Goal: Information Seeking & Learning: Find specific fact

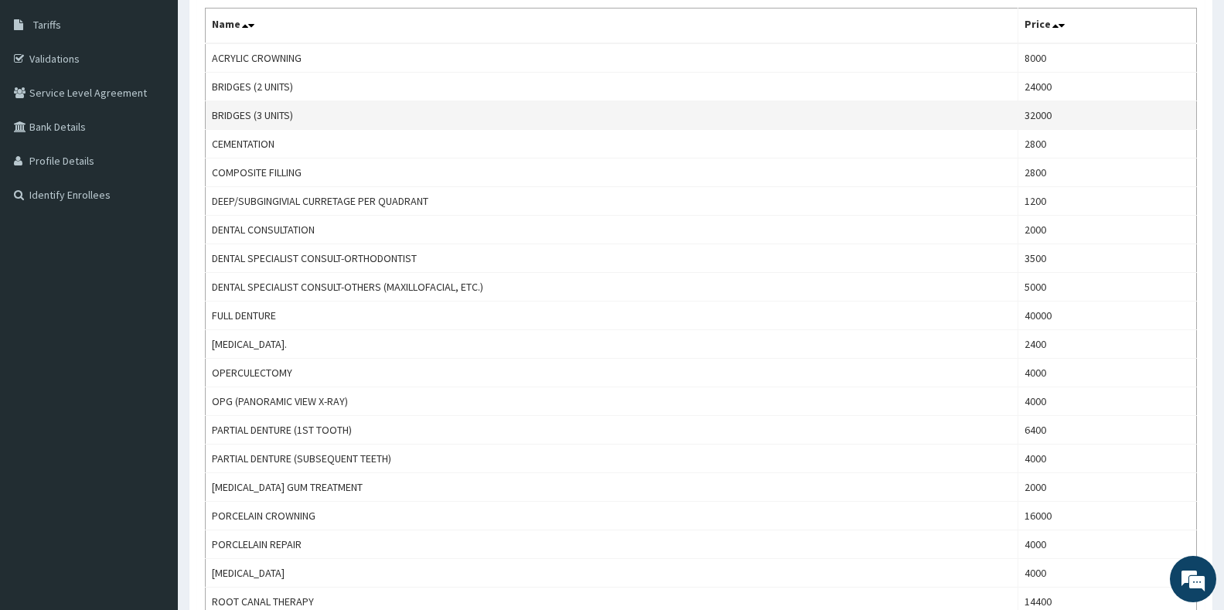
scroll to position [155, 0]
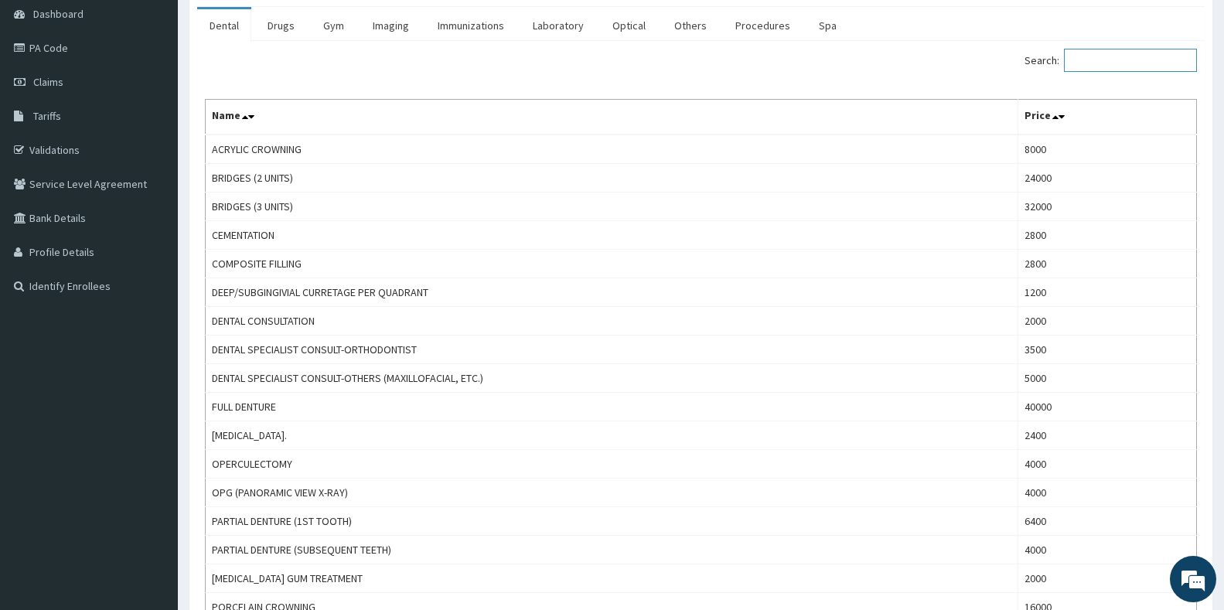
click at [1126, 62] on input "Search:" at bounding box center [1130, 60] width 133 height 23
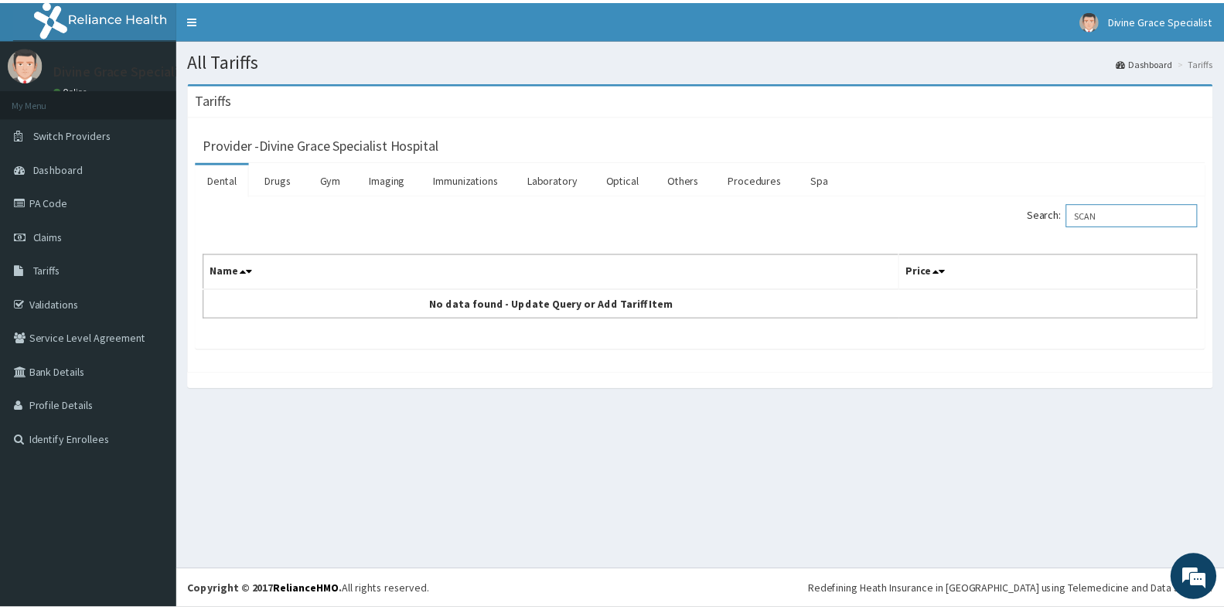
scroll to position [0, 0]
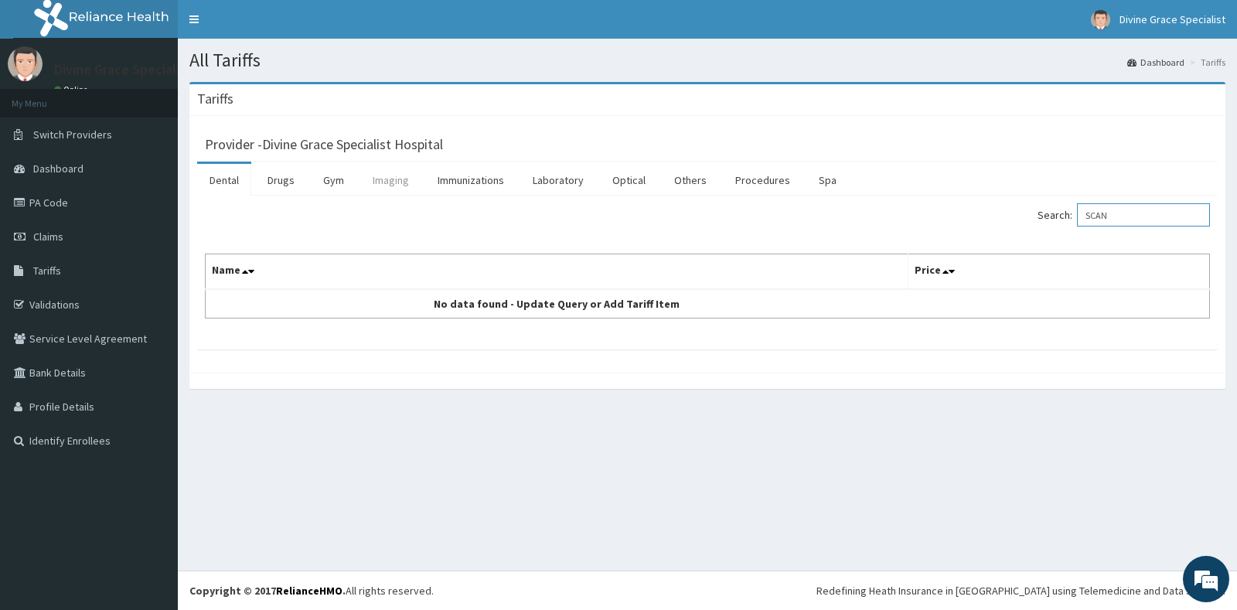
type input "SCAN"
click at [394, 186] on link "Imaging" at bounding box center [390, 180] width 61 height 32
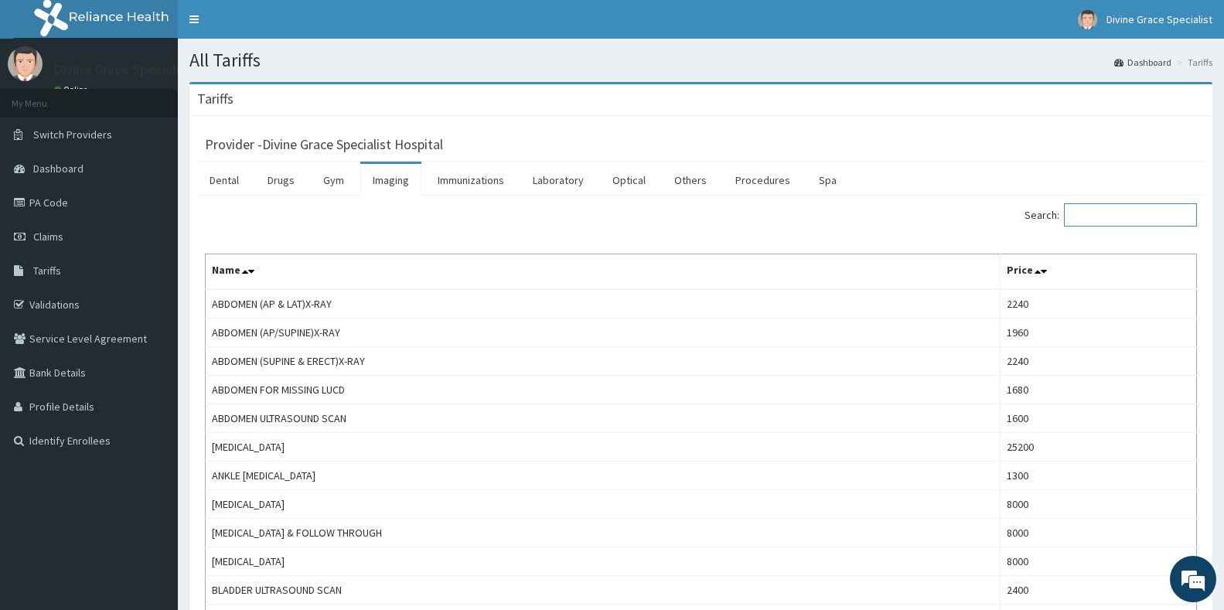
click at [1135, 206] on input "Search:" at bounding box center [1130, 214] width 133 height 23
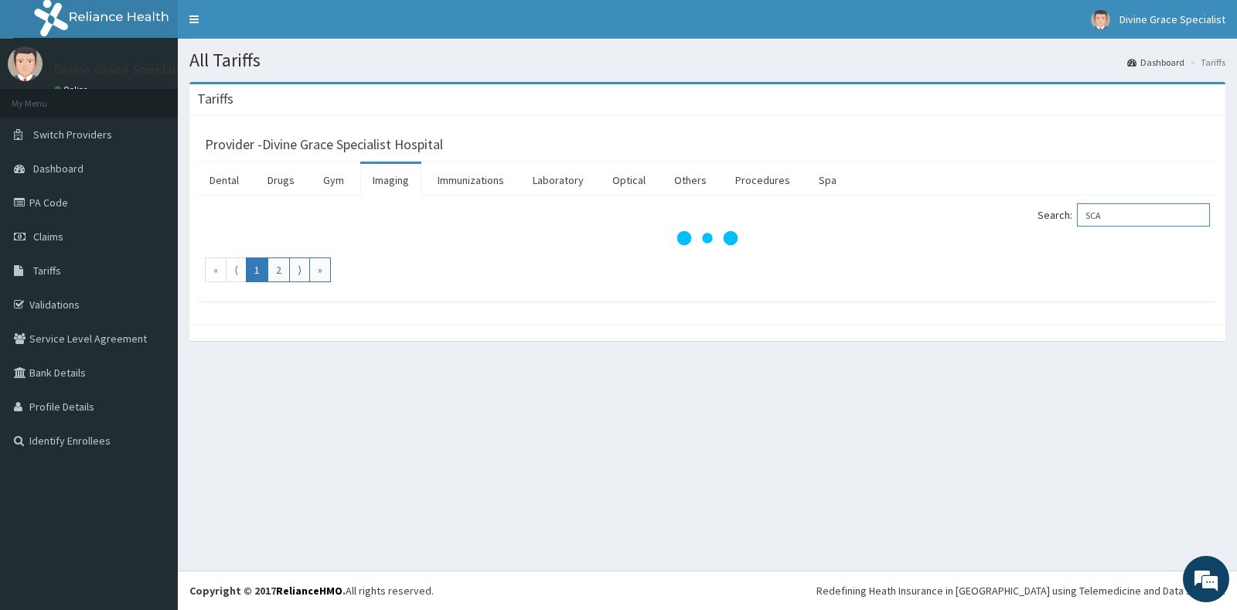
type input "SCAN"
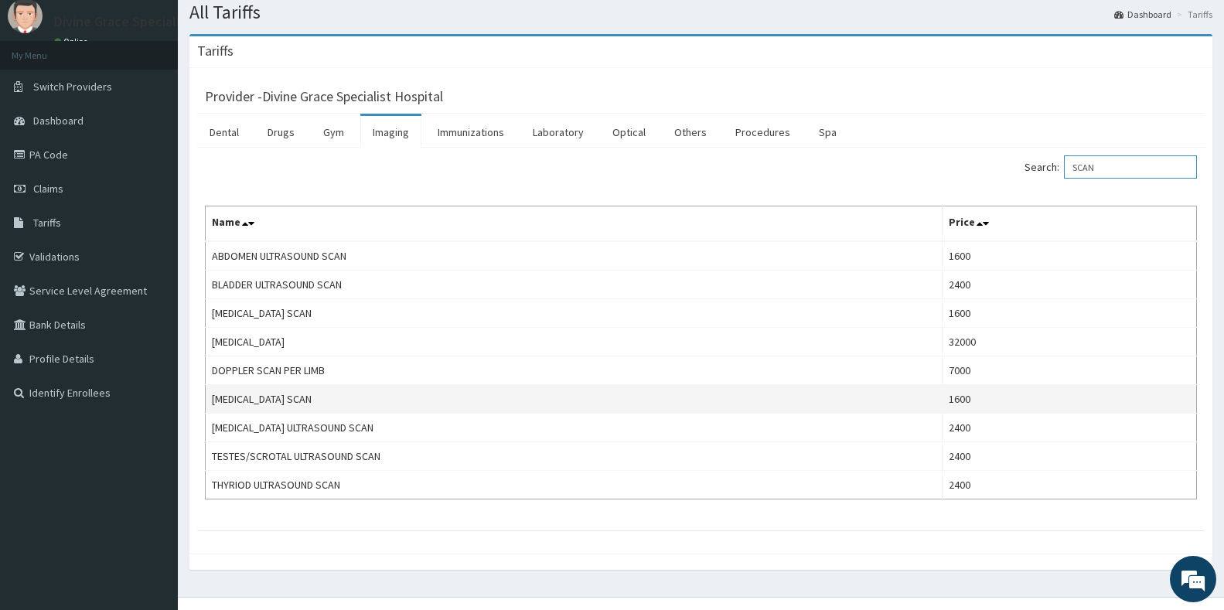
scroll to position [74, 0]
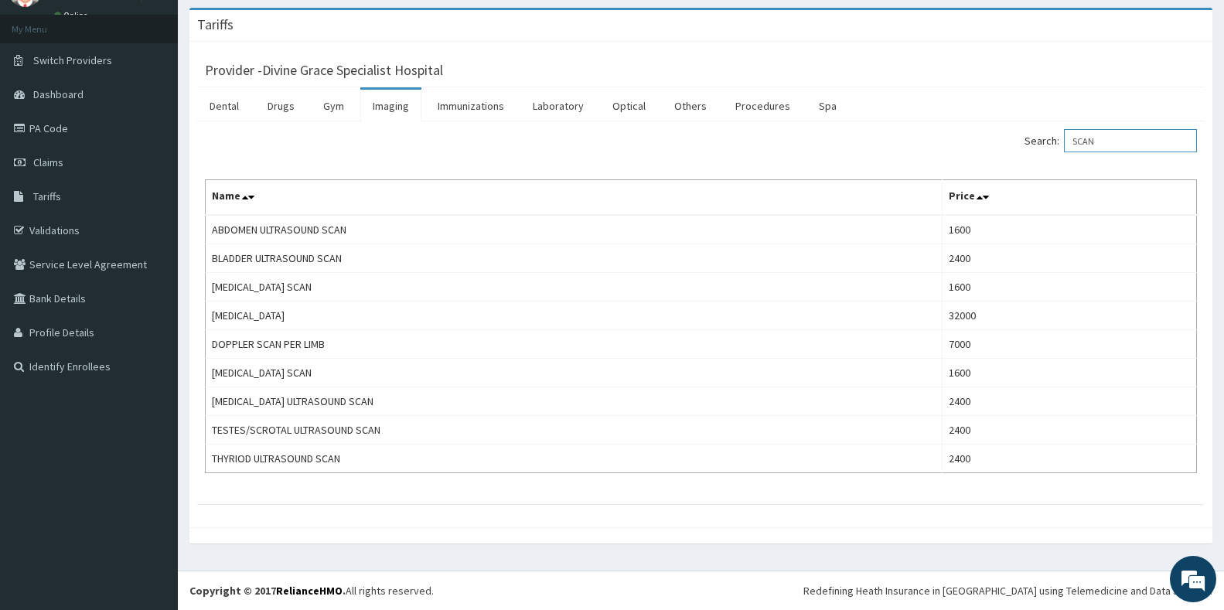
drag, startPoint x: 1107, startPoint y: 141, endPoint x: 1078, endPoint y: 144, distance: 28.8
click at [1078, 144] on input "SCAN" at bounding box center [1130, 140] width 133 height 23
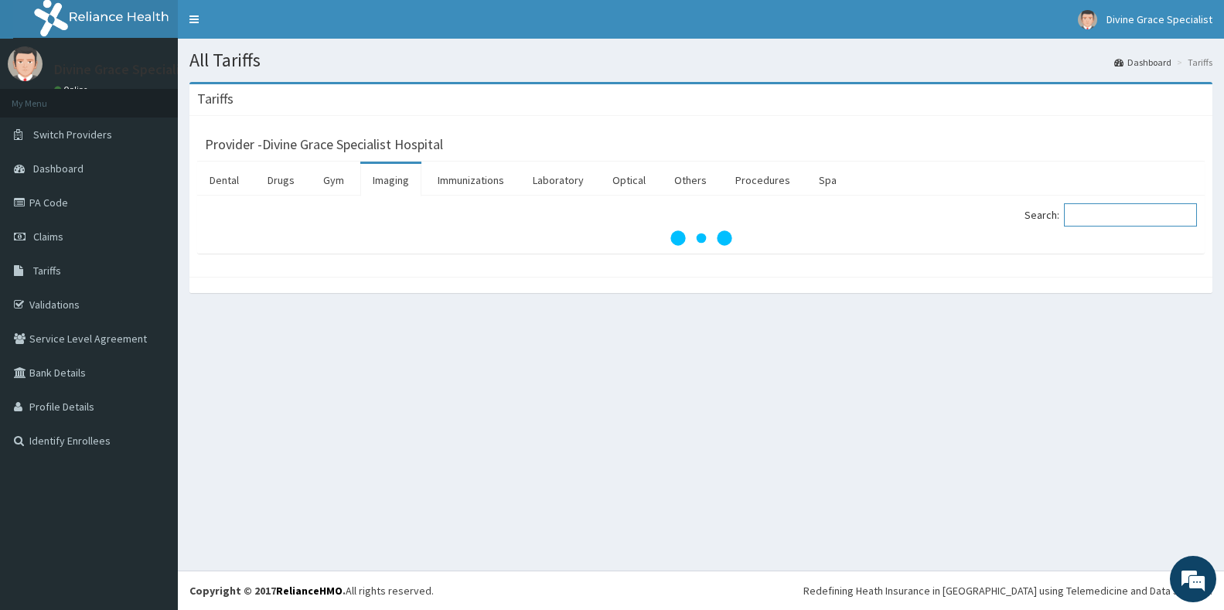
scroll to position [0, 0]
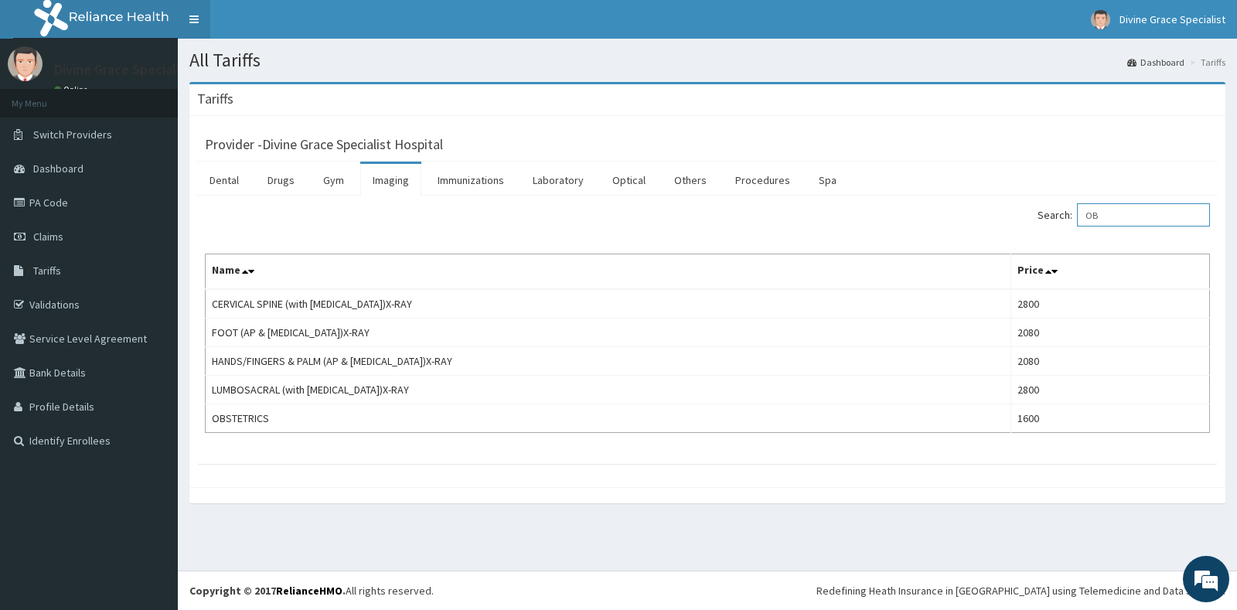
type input "O"
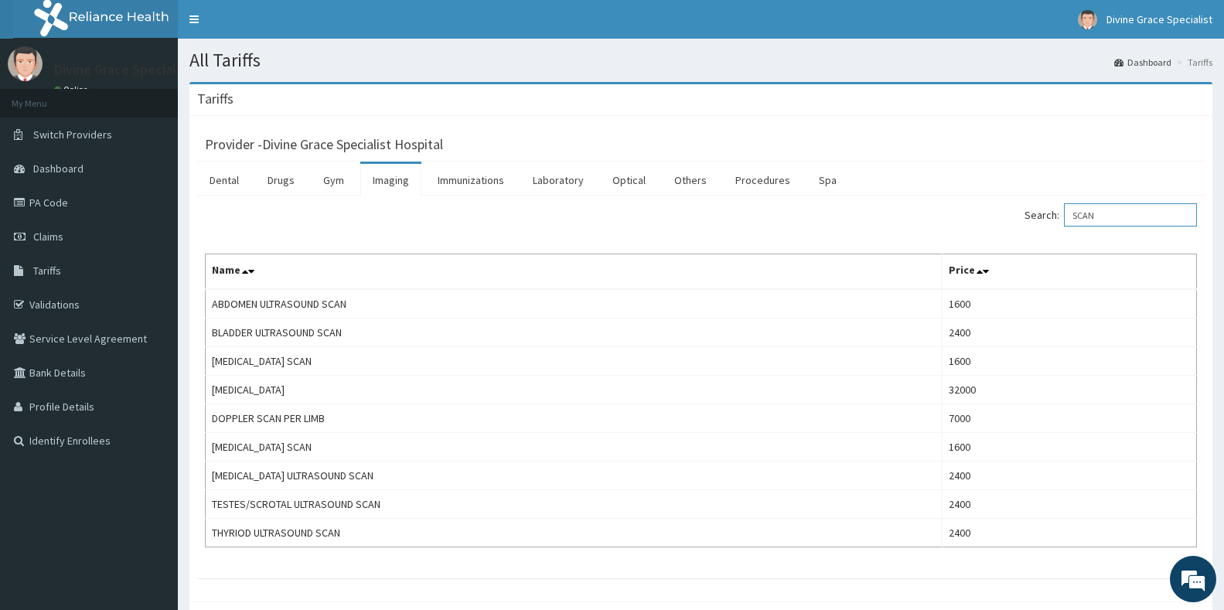
type input "SCAN"
click at [286, 189] on link "Drugs" at bounding box center [281, 180] width 52 height 32
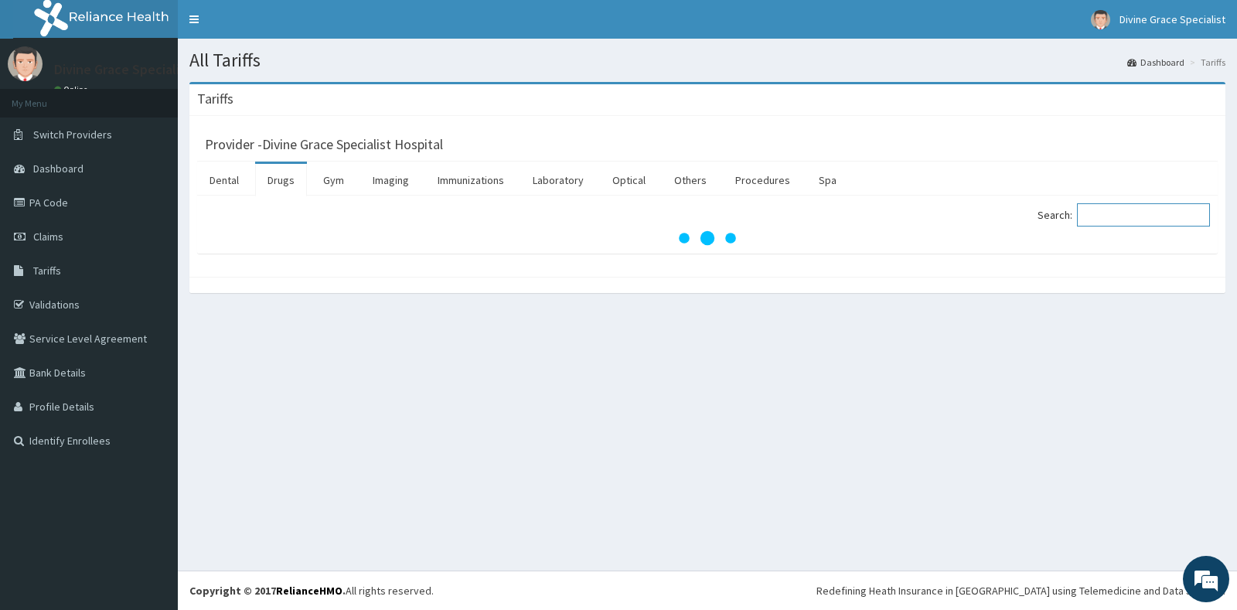
click at [1114, 215] on input "Search:" at bounding box center [1143, 214] width 133 height 23
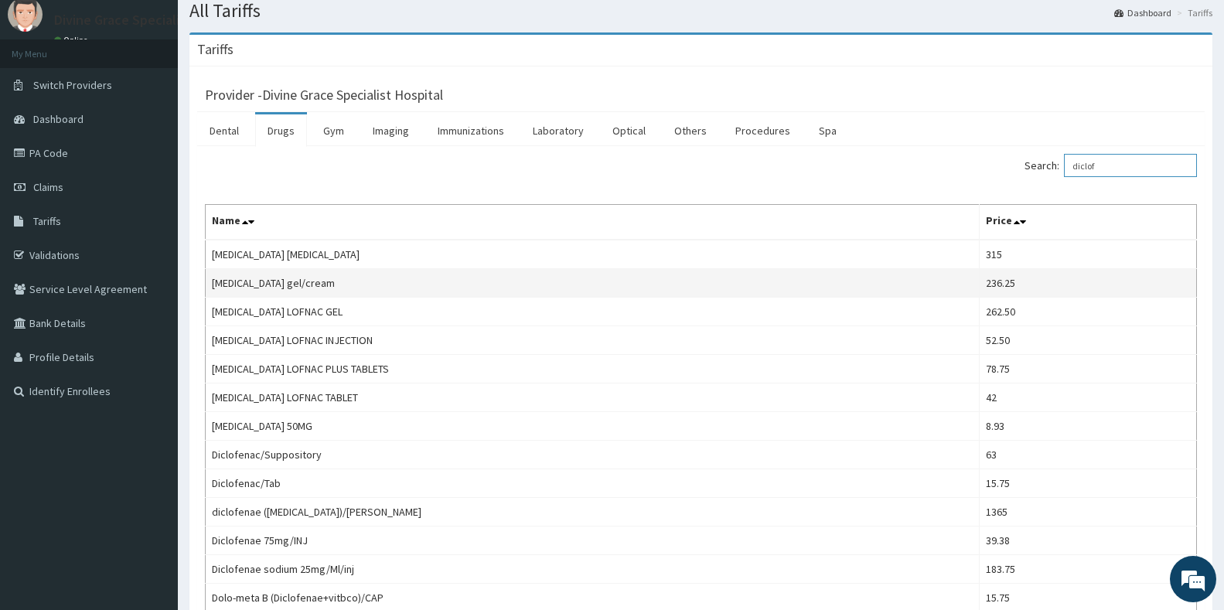
scroll to position [77, 0]
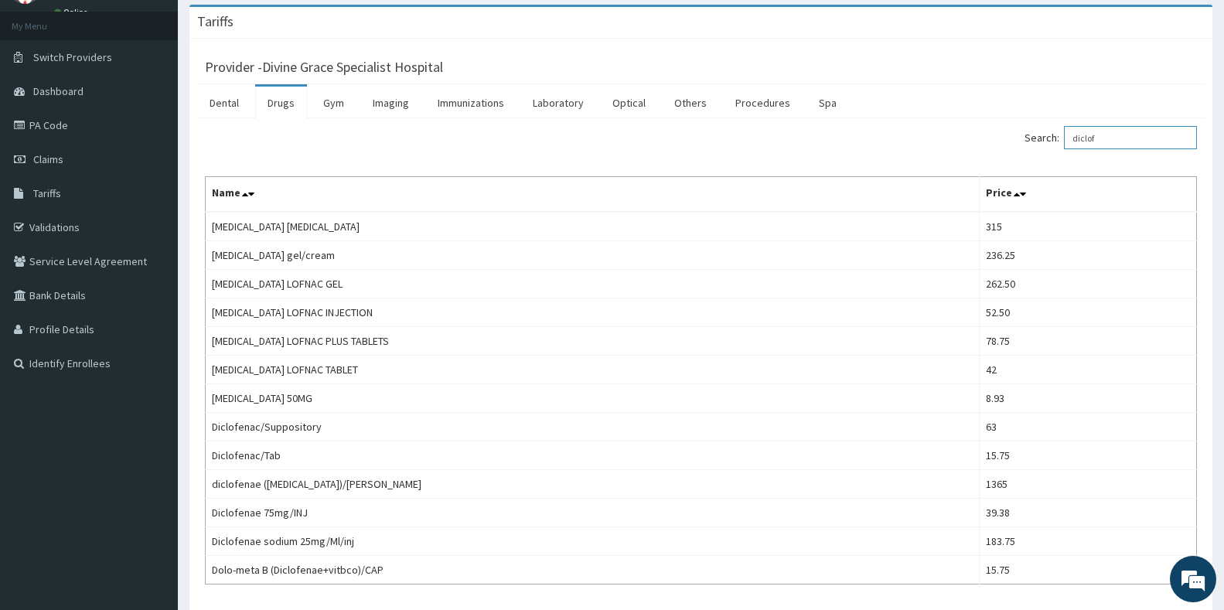
type input "diclof"
click at [383, 105] on link "Imaging" at bounding box center [390, 103] width 61 height 32
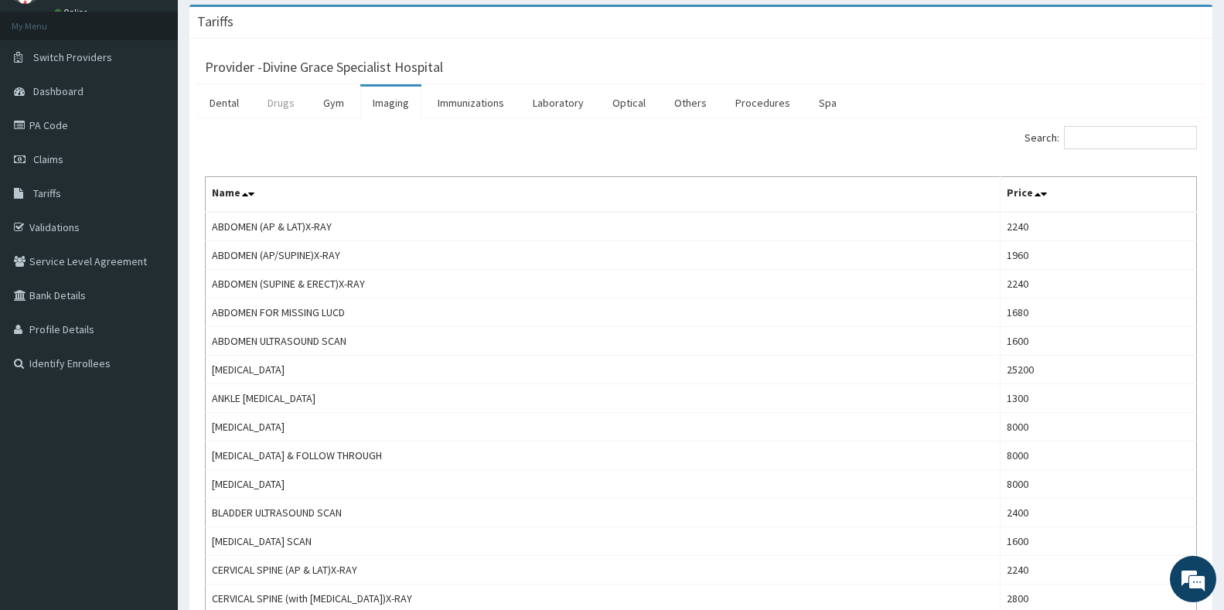
click at [274, 112] on link "Drugs" at bounding box center [281, 103] width 52 height 32
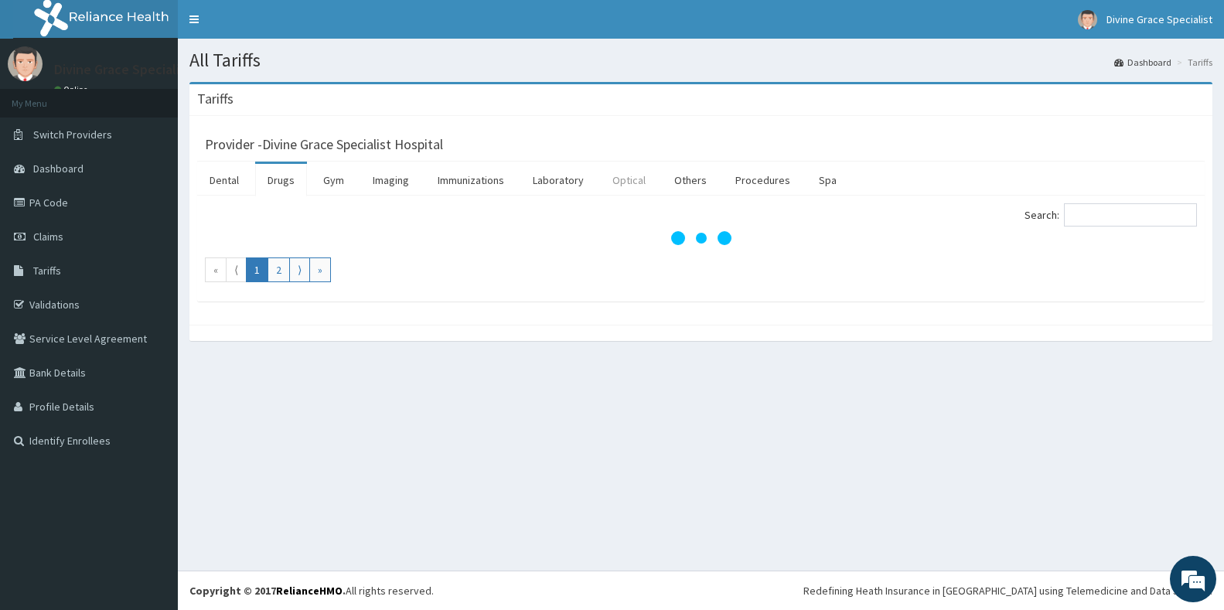
scroll to position [0, 0]
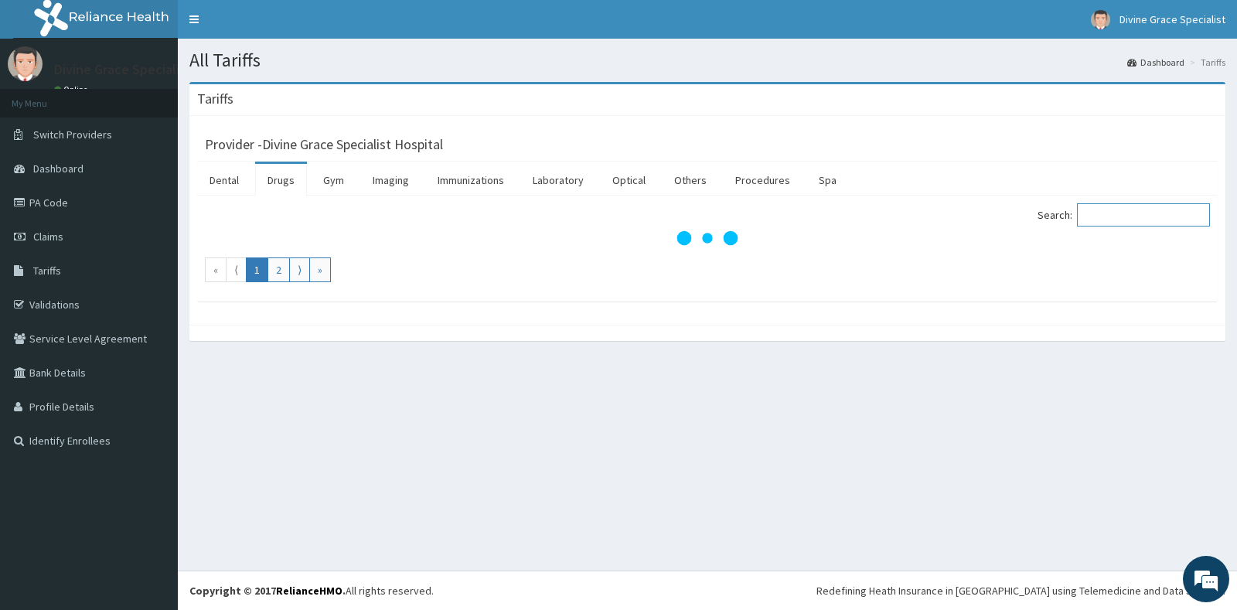
click at [1192, 219] on input "Search:" at bounding box center [1143, 214] width 133 height 23
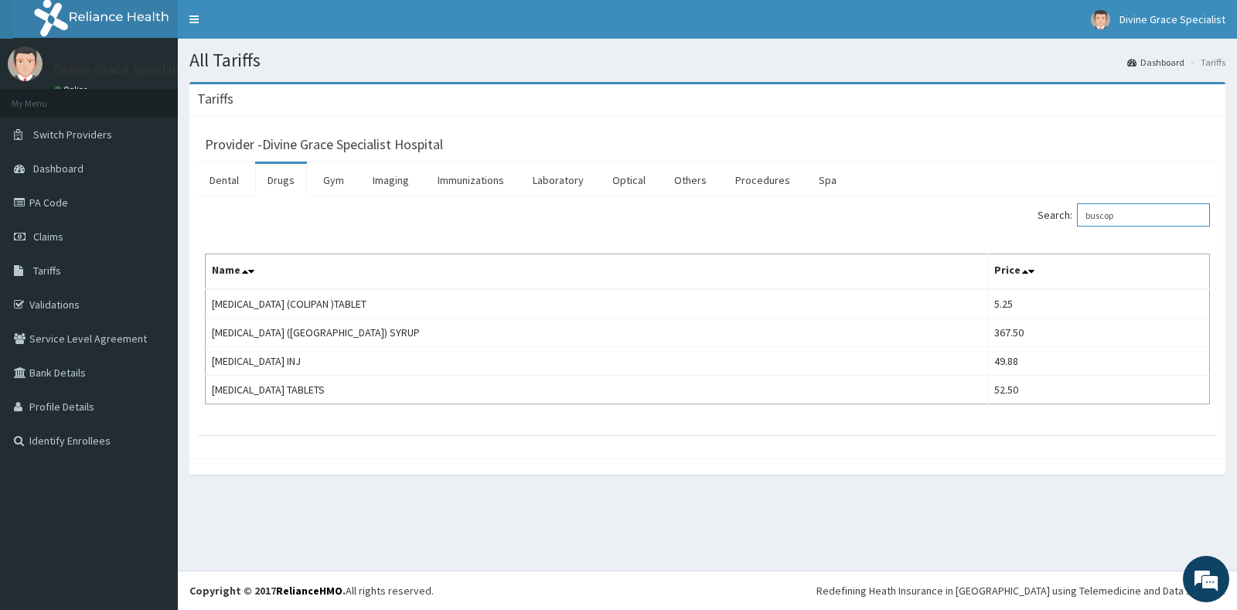
type input "buscop"
click at [1028, 267] on icon at bounding box center [1031, 271] width 6 height 11
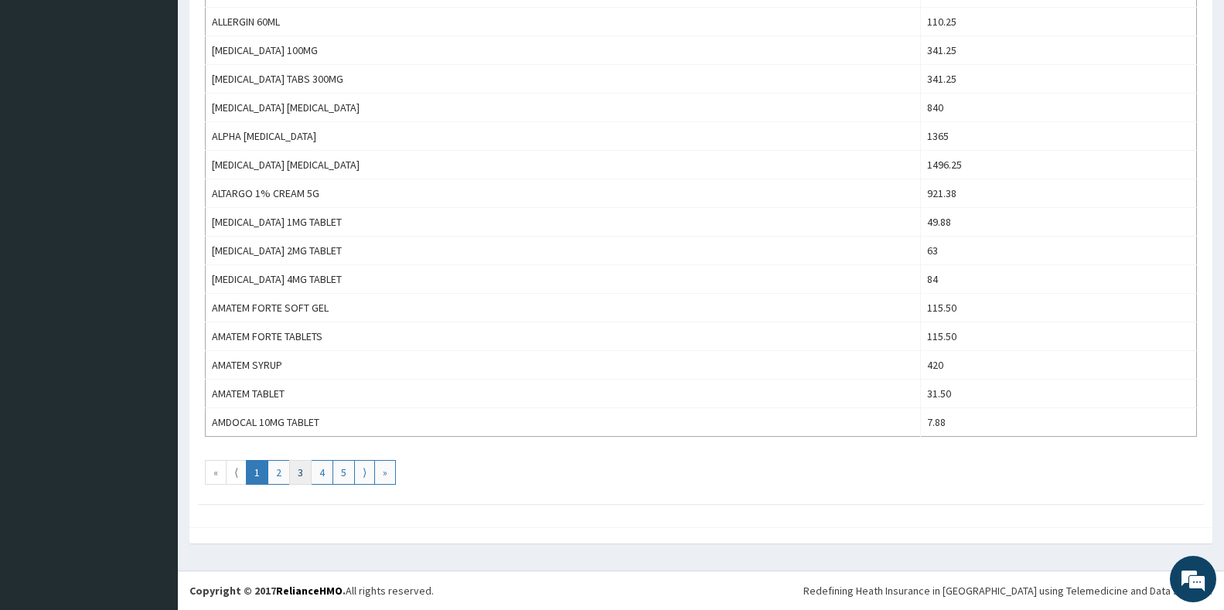
click at [296, 475] on link "3" at bounding box center [300, 472] width 22 height 25
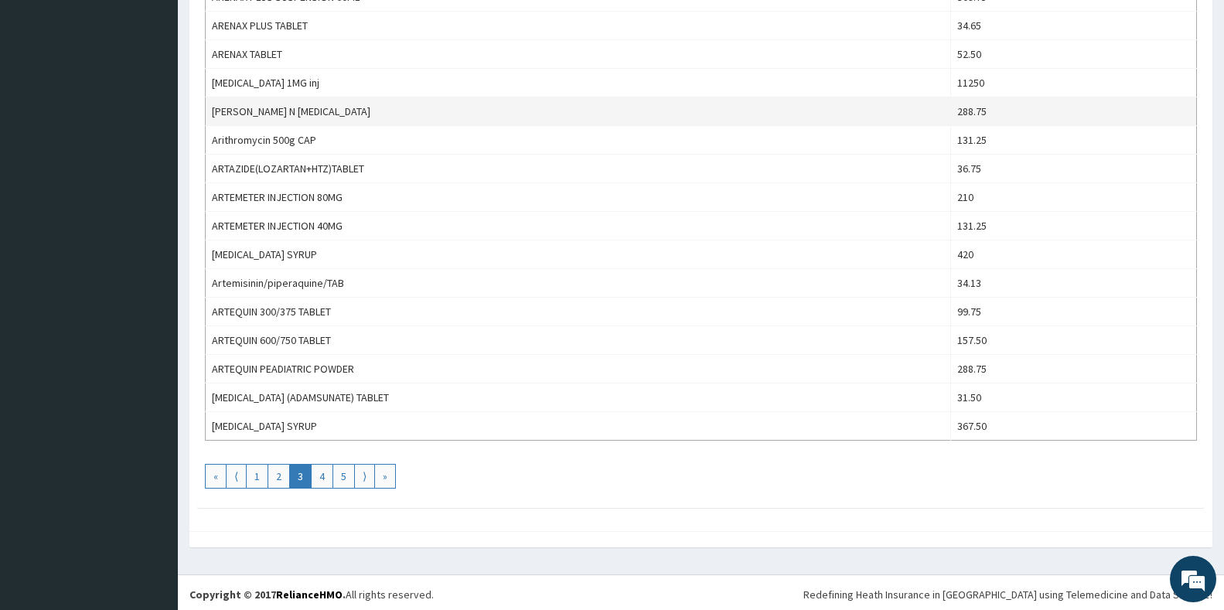
scroll to position [1283, 0]
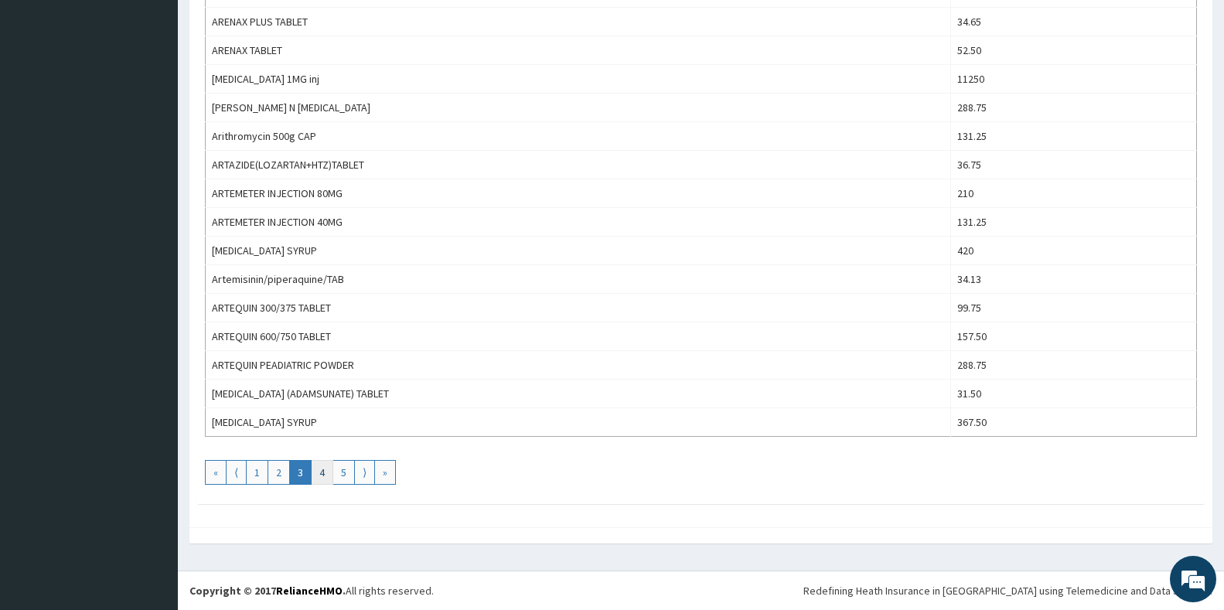
click at [319, 482] on link "4" at bounding box center [322, 472] width 22 height 25
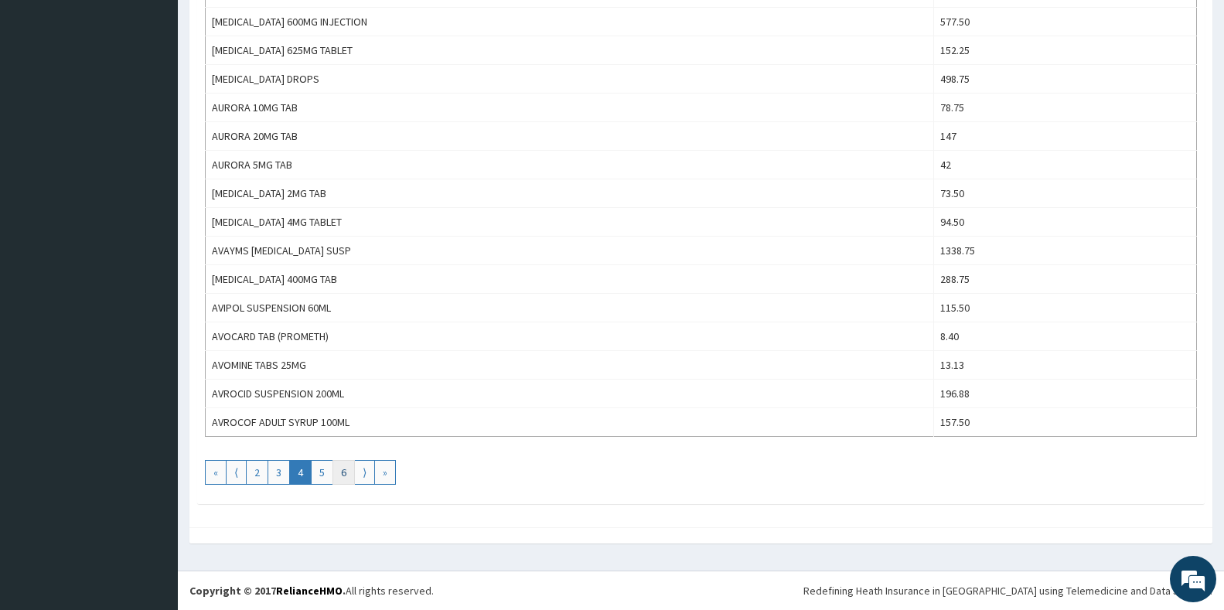
click at [345, 478] on link "6" at bounding box center [343, 472] width 22 height 25
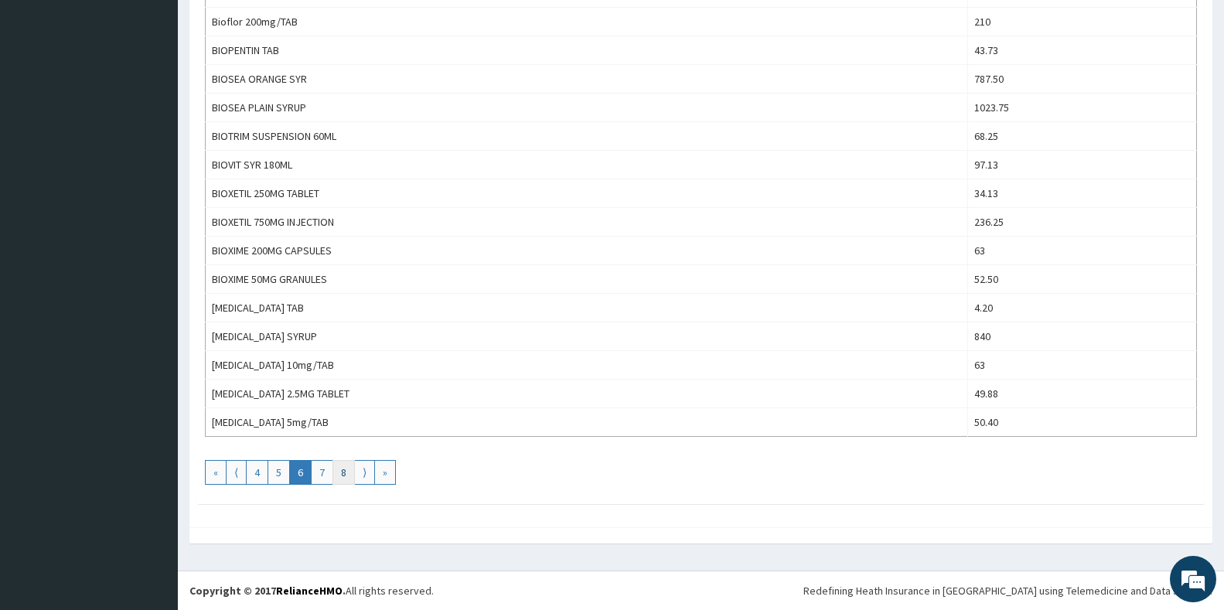
click at [332, 475] on link "8" at bounding box center [343, 472] width 22 height 25
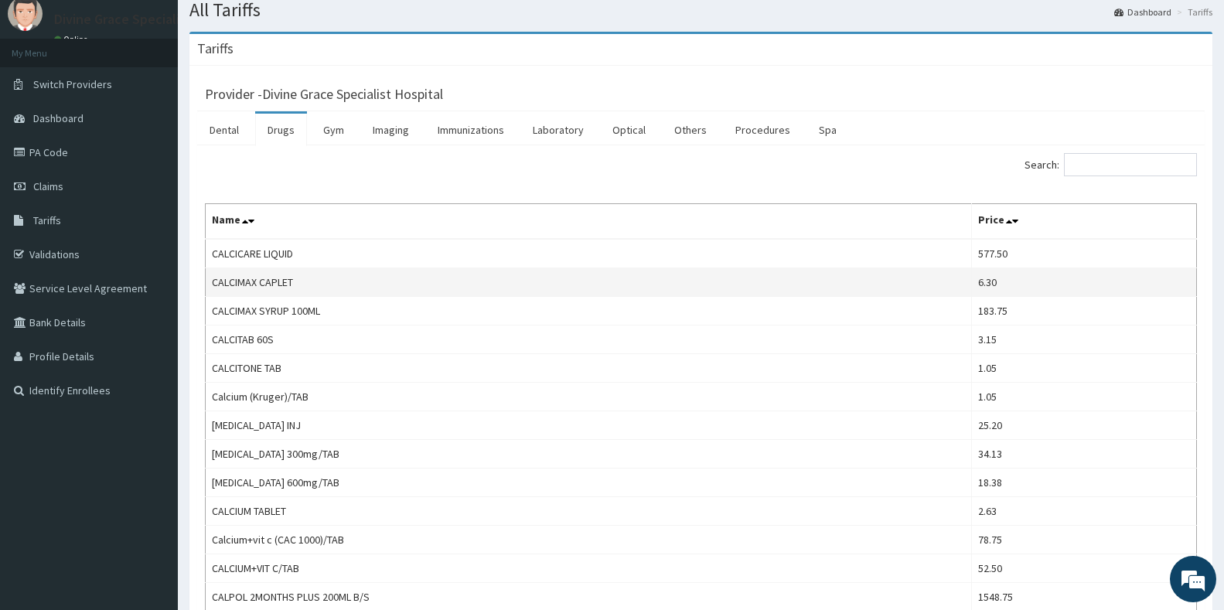
scroll to position [77, 0]
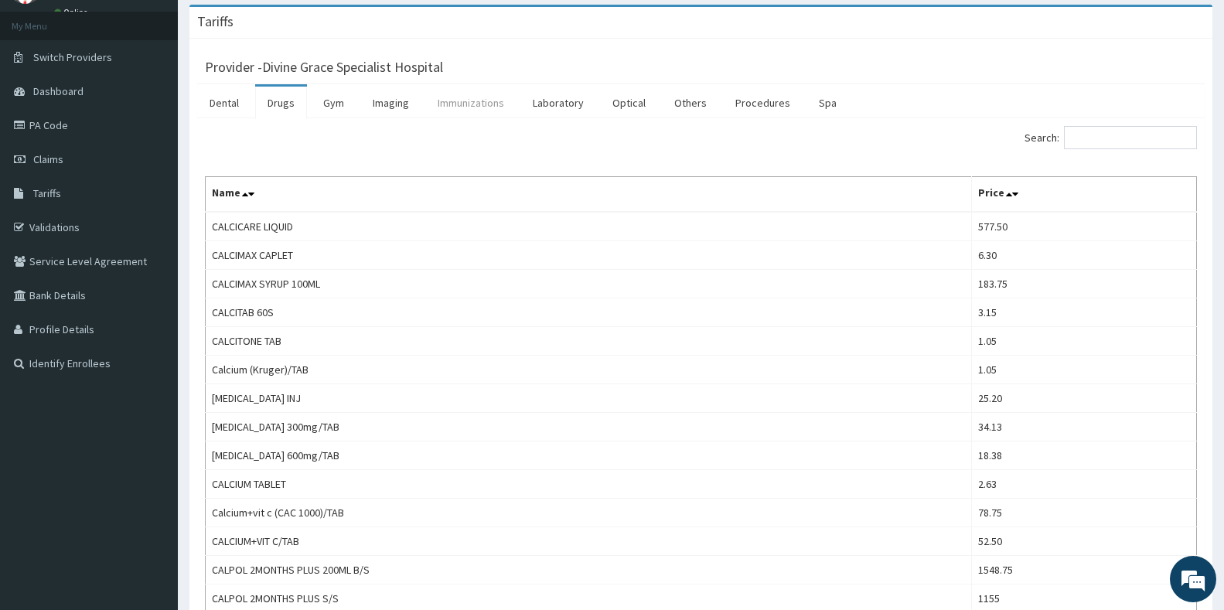
click at [499, 103] on link "Immunizations" at bounding box center [470, 103] width 91 height 32
click at [499, 39] on div "Tariffs" at bounding box center [700, 23] width 1023 height 32
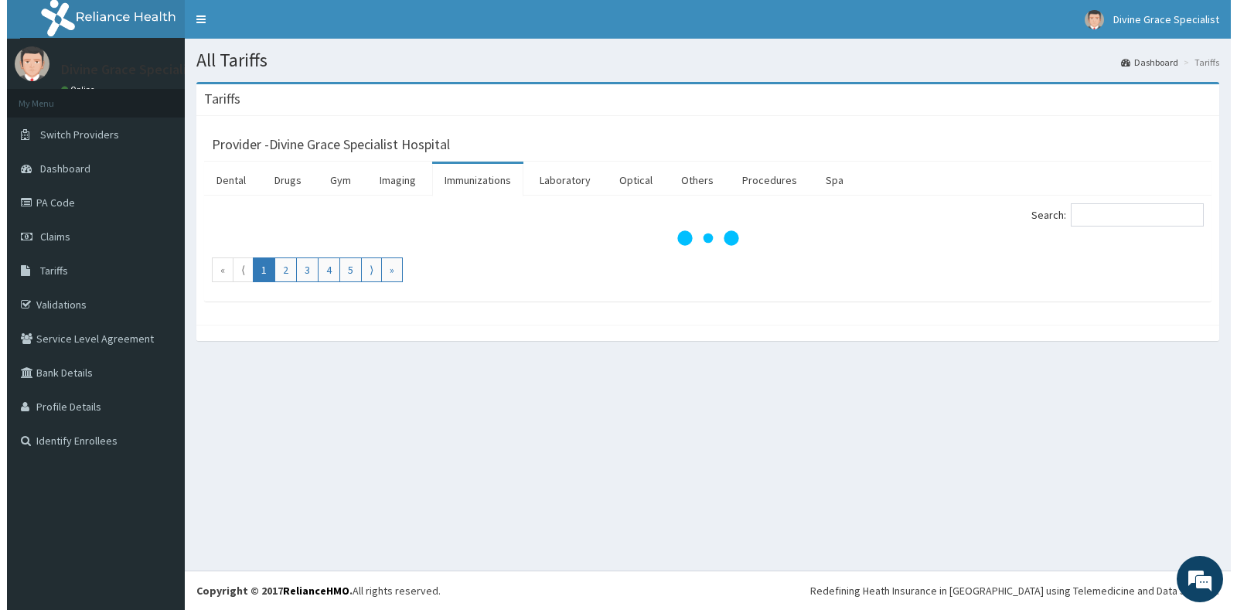
scroll to position [0, 0]
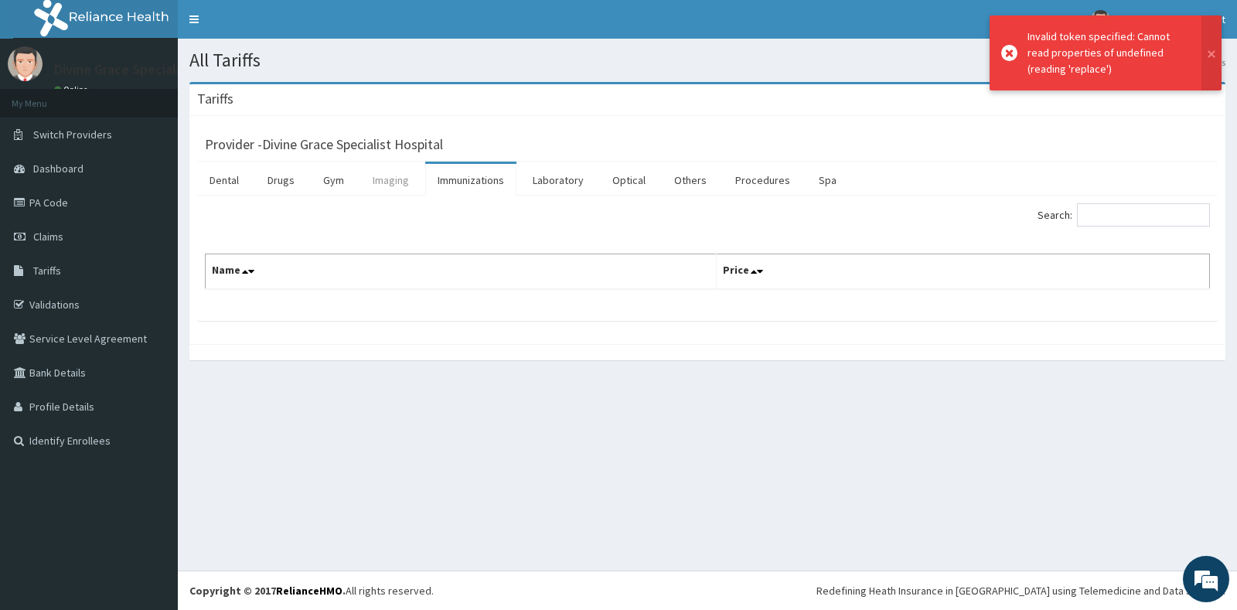
click at [394, 181] on link "Imaging" at bounding box center [390, 180] width 61 height 32
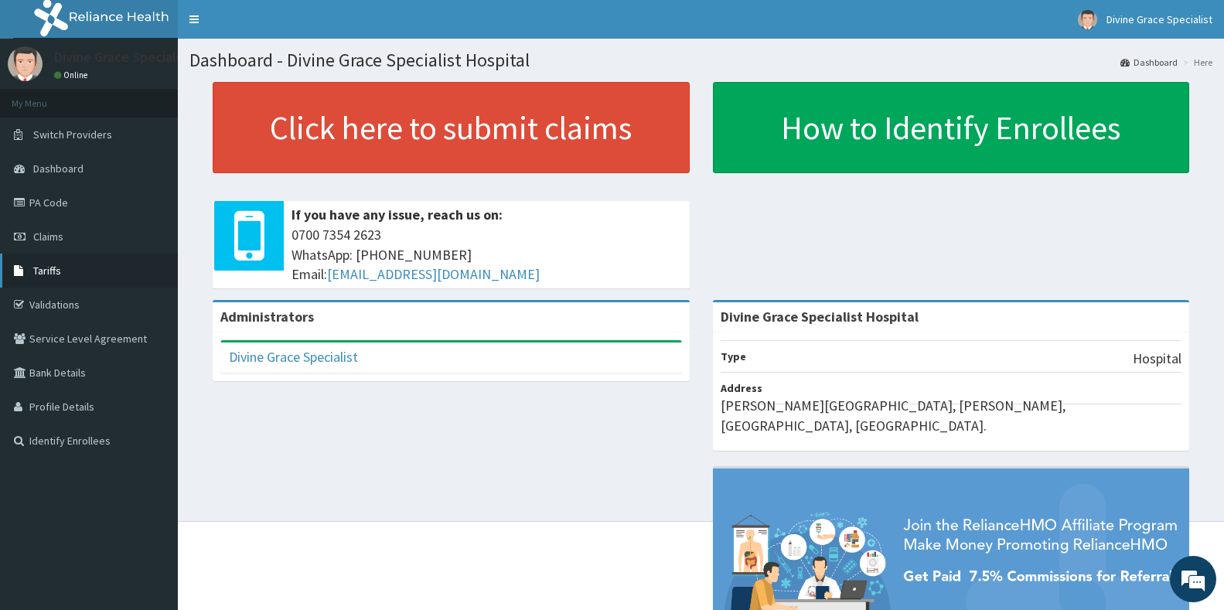
click at [114, 268] on link "Tariffs" at bounding box center [89, 271] width 178 height 34
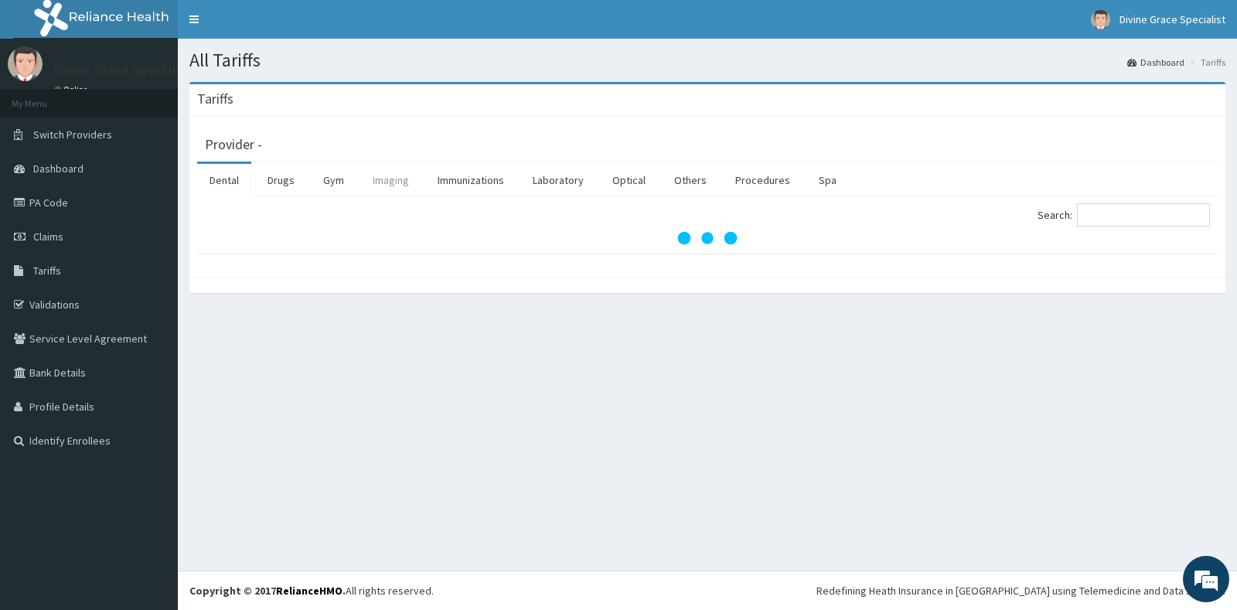
click at [377, 186] on link "Imaging" at bounding box center [390, 180] width 61 height 32
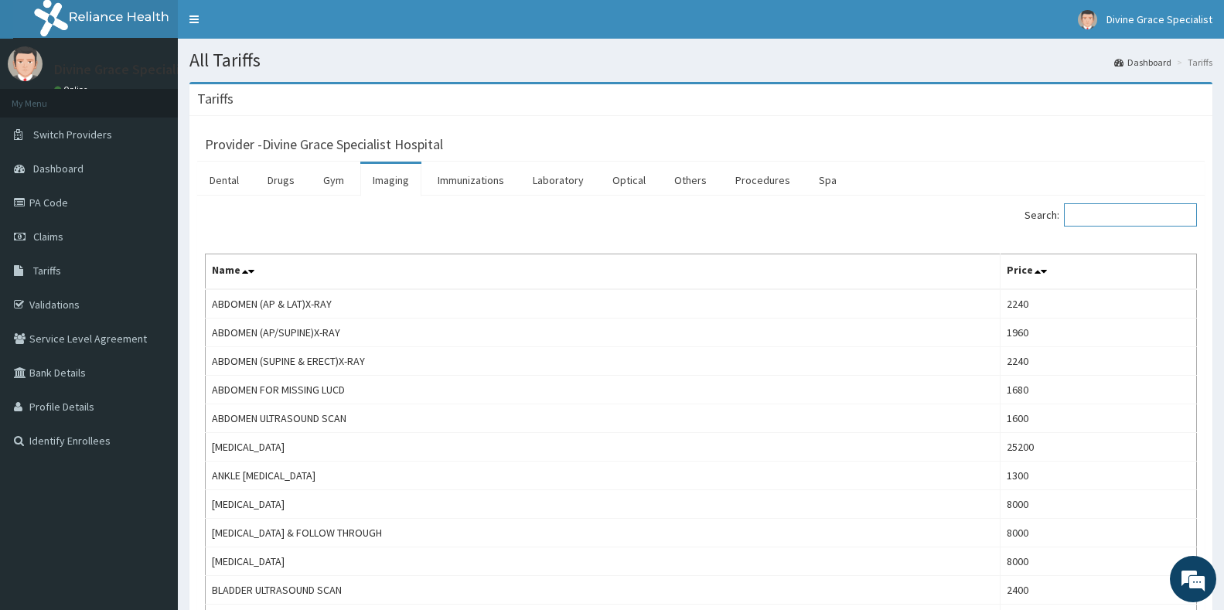
click at [1094, 204] on input "Search:" at bounding box center [1130, 214] width 133 height 23
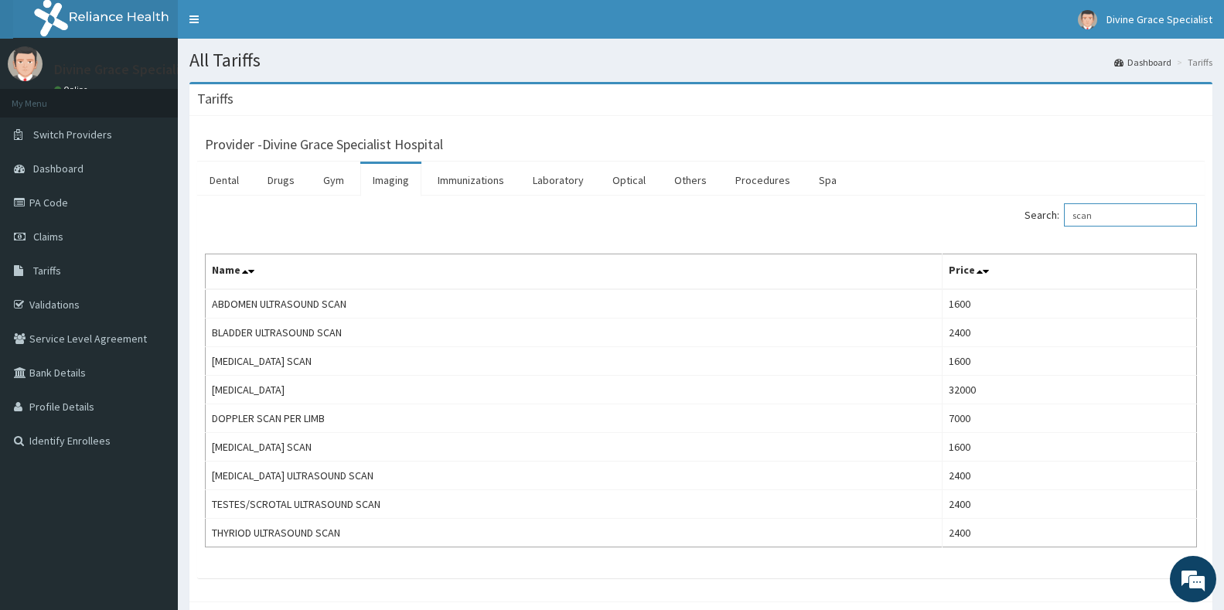
type input "scan"
